Goal: Check status: Check status

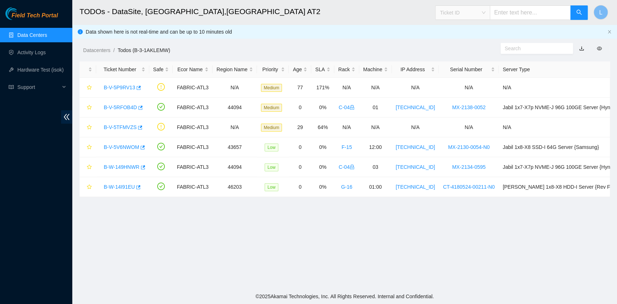
click at [489, 13] on div "Ticket ID" at bounding box center [462, 13] width 54 height 12
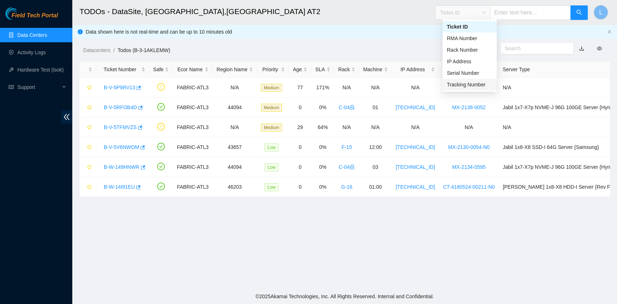
click at [474, 83] on div "Tracking Number" at bounding box center [469, 85] width 46 height 8
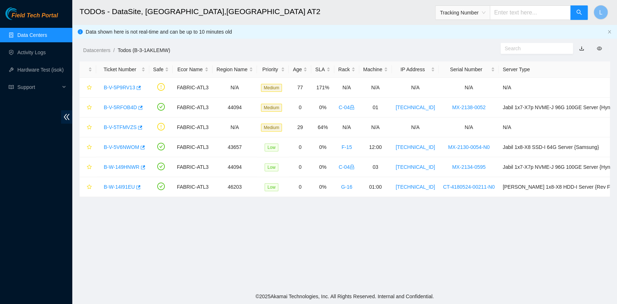
click at [520, 13] on input "text" at bounding box center [529, 12] width 81 height 14
type input "417328425300"
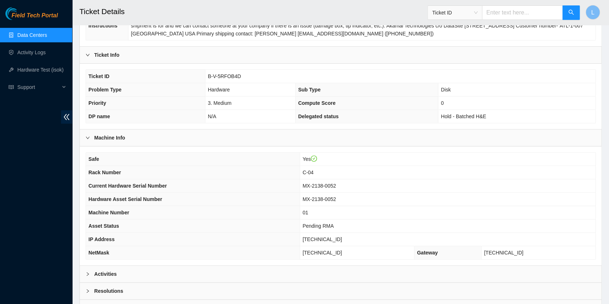
scroll to position [144, 0]
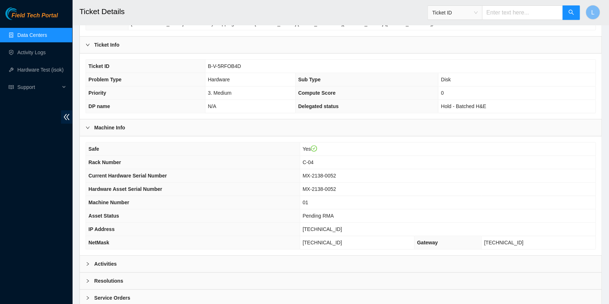
click at [478, 13] on span "Ticket ID" at bounding box center [455, 12] width 46 height 11
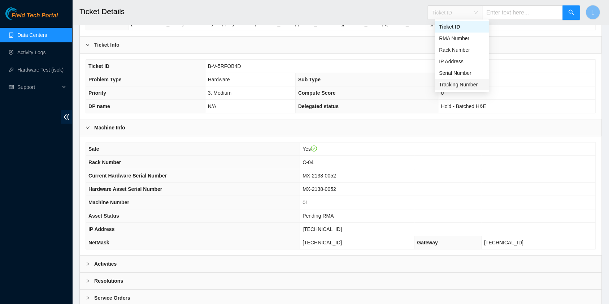
click at [474, 86] on div "Tracking Number" at bounding box center [462, 85] width 46 height 8
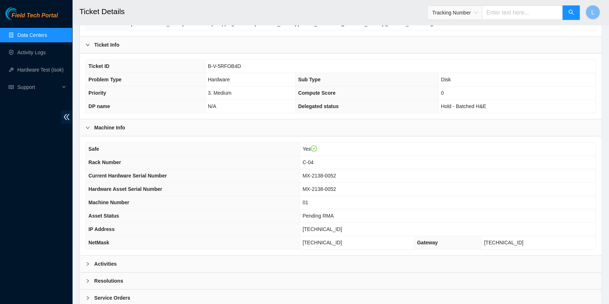
click at [504, 15] on input "text" at bounding box center [522, 12] width 81 height 14
type input "417328425723"
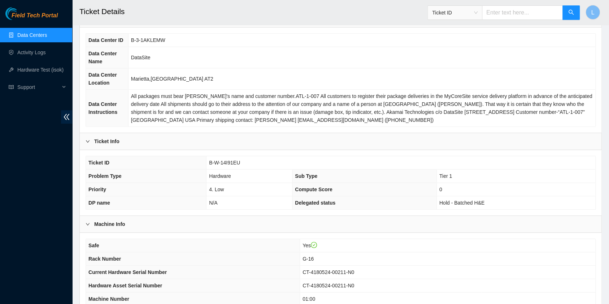
scroll to position [96, 0]
